Goal: Information Seeking & Learning: Learn about a topic

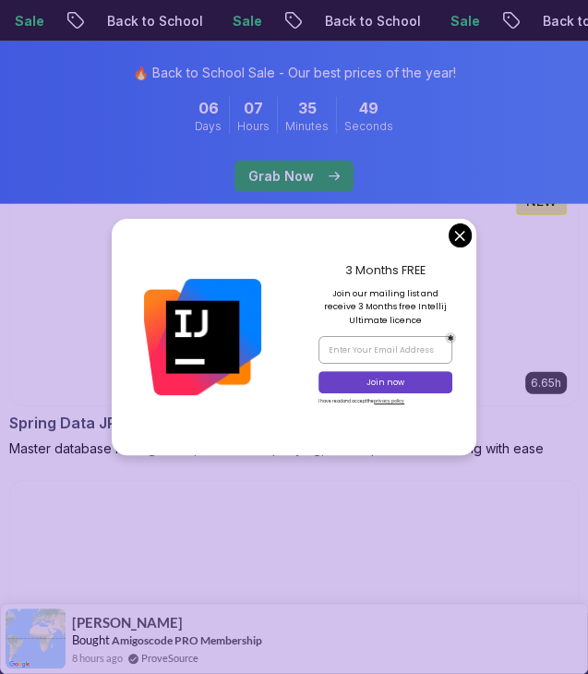
scroll to position [1847, 0]
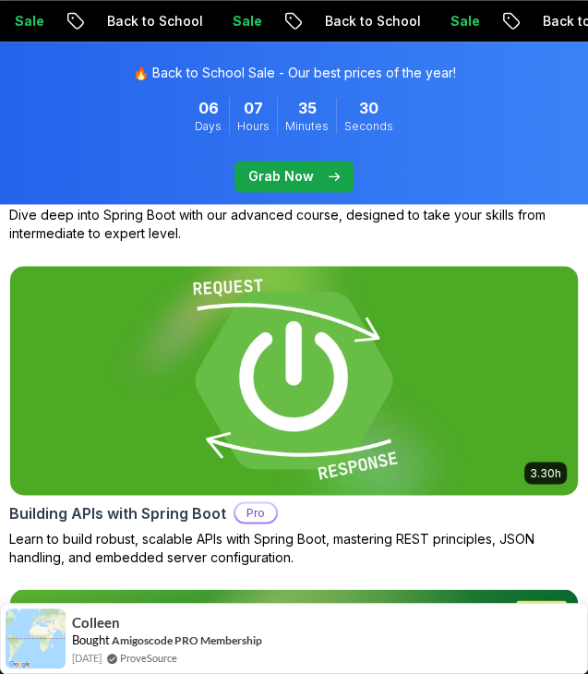
scroll to position [1016, 0]
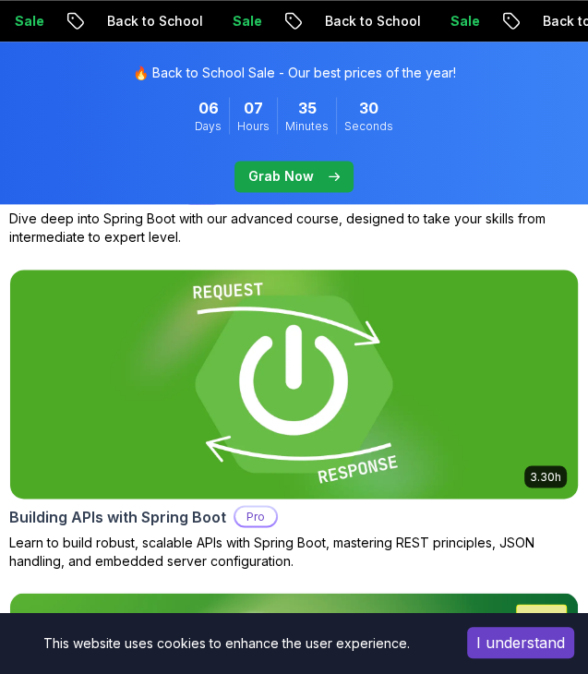
click at [229, 310] on img at bounding box center [294, 384] width 597 height 240
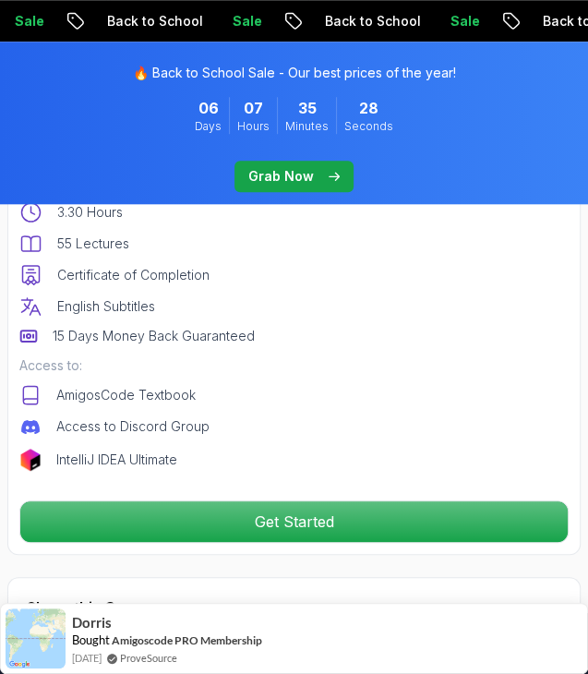
scroll to position [924, 0]
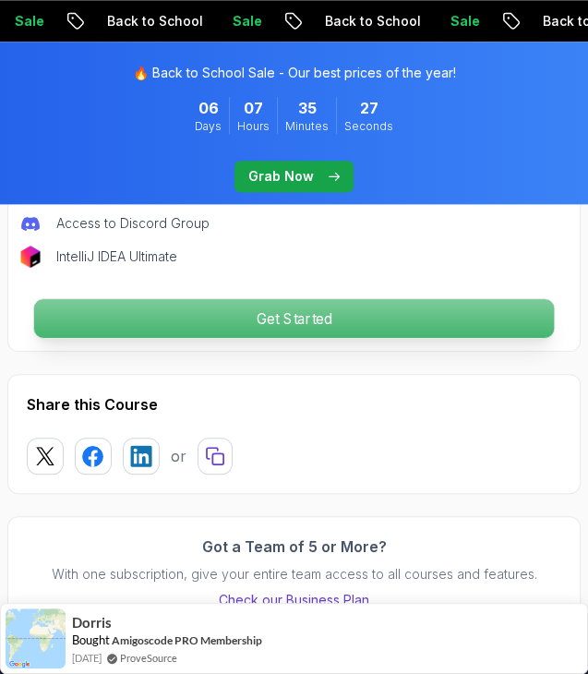
click at [214, 304] on p "Get Started" at bounding box center [294, 318] width 520 height 39
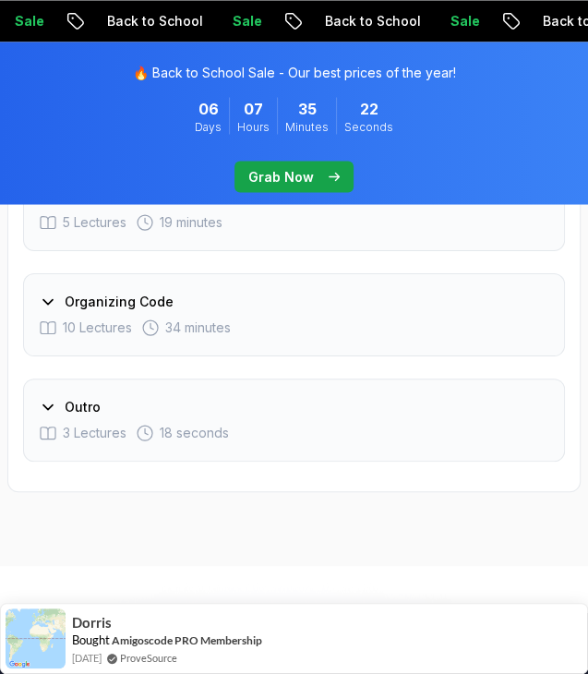
scroll to position [4127, 0]
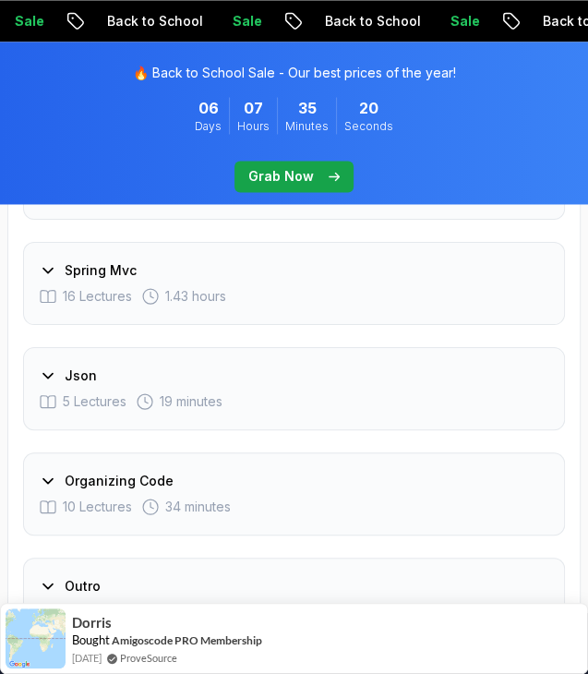
click at [53, 367] on icon at bounding box center [48, 376] width 18 height 18
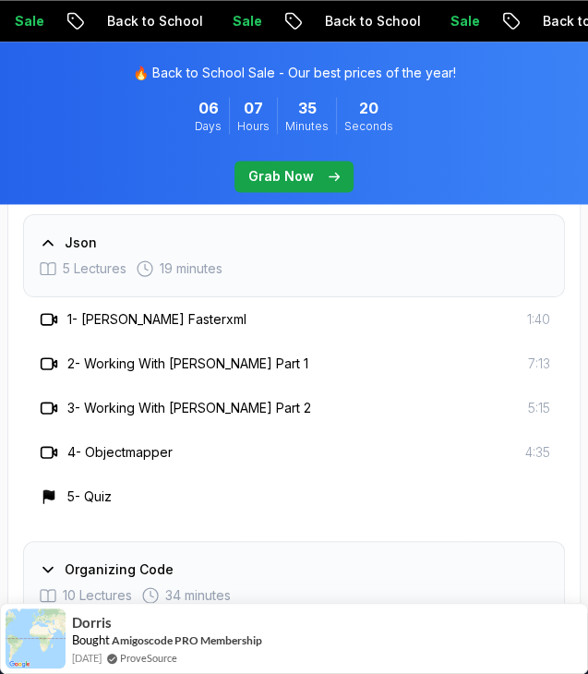
scroll to position [3994, 0]
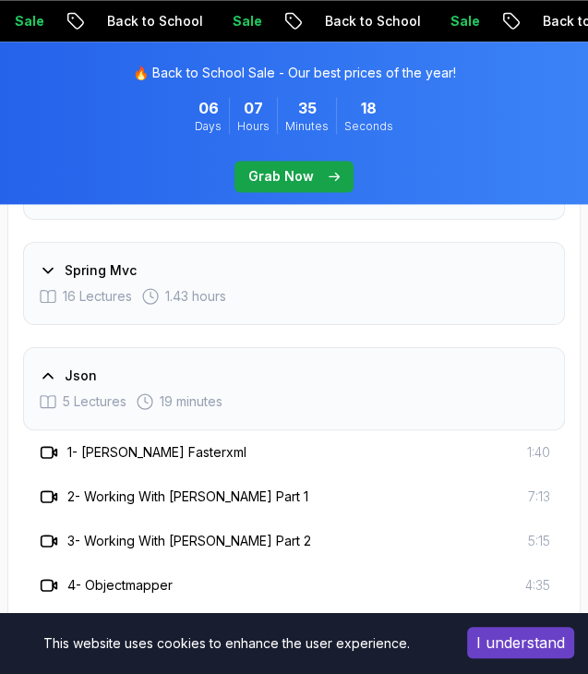
click at [53, 367] on icon at bounding box center [48, 376] width 18 height 18
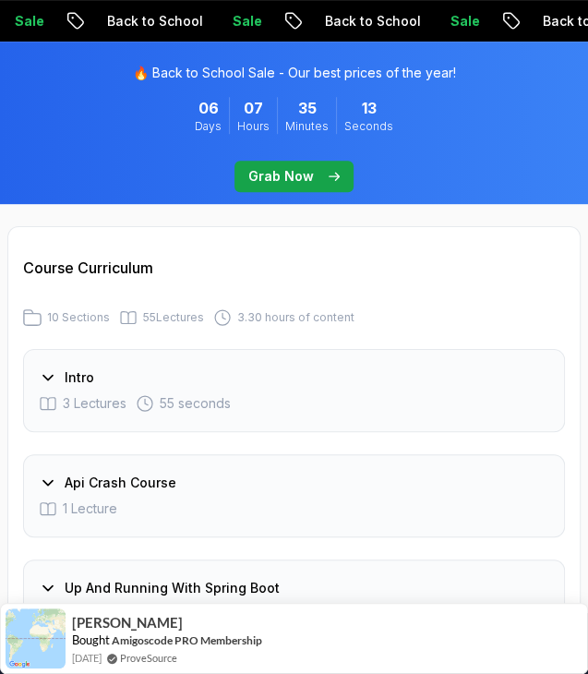
scroll to position [3070, 0]
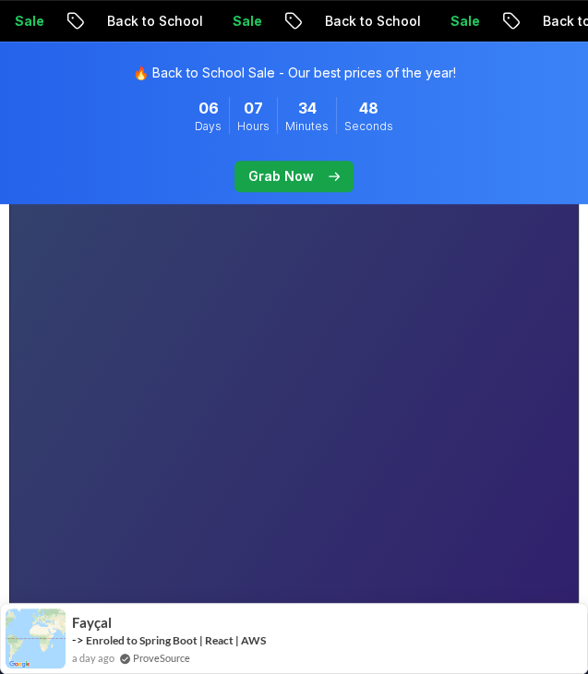
scroll to position [499, 0]
